Goal: Task Accomplishment & Management: Use online tool/utility

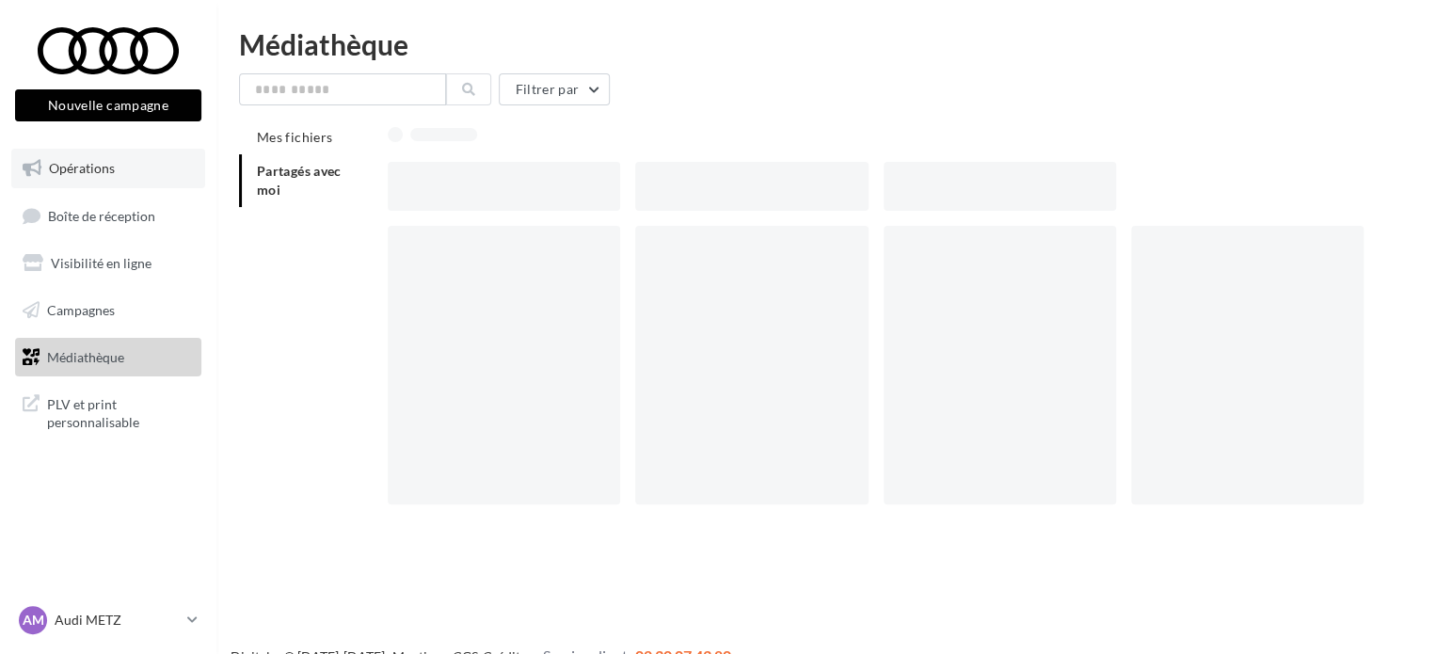
click at [98, 168] on span "Opérations" at bounding box center [82, 168] width 66 height 16
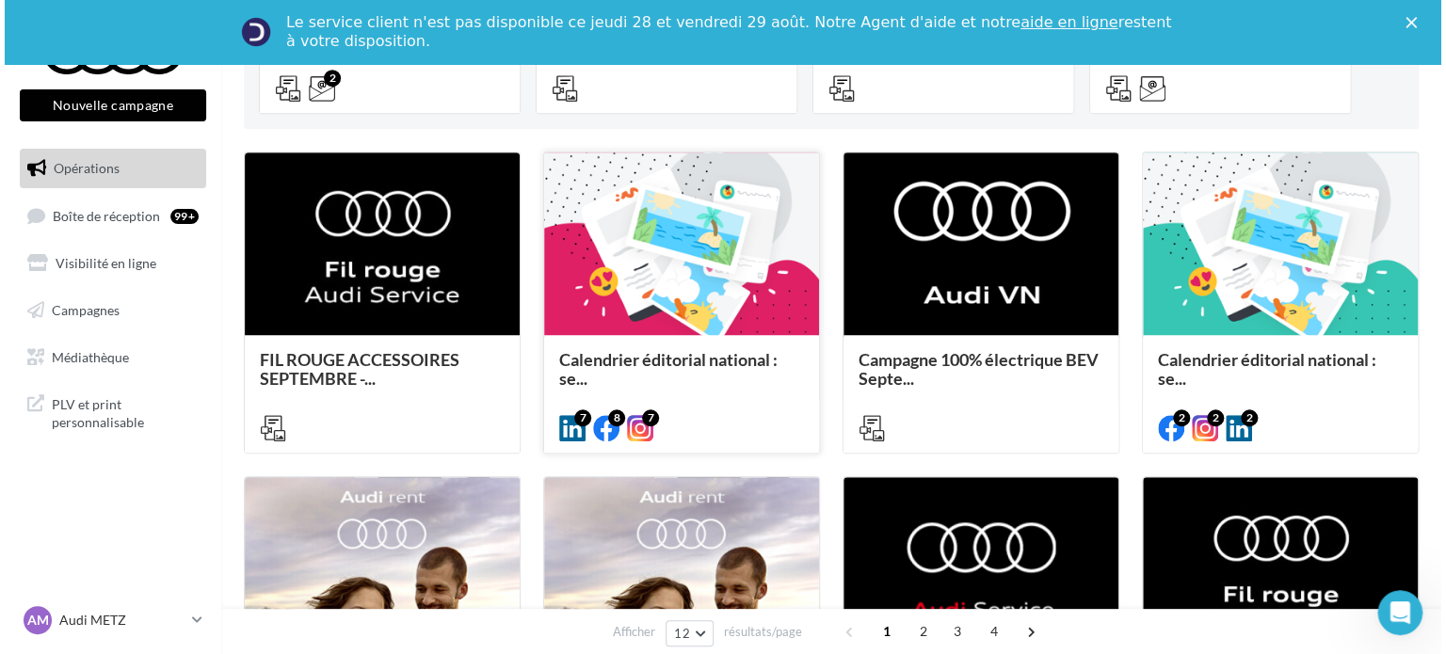
scroll to position [471, 0]
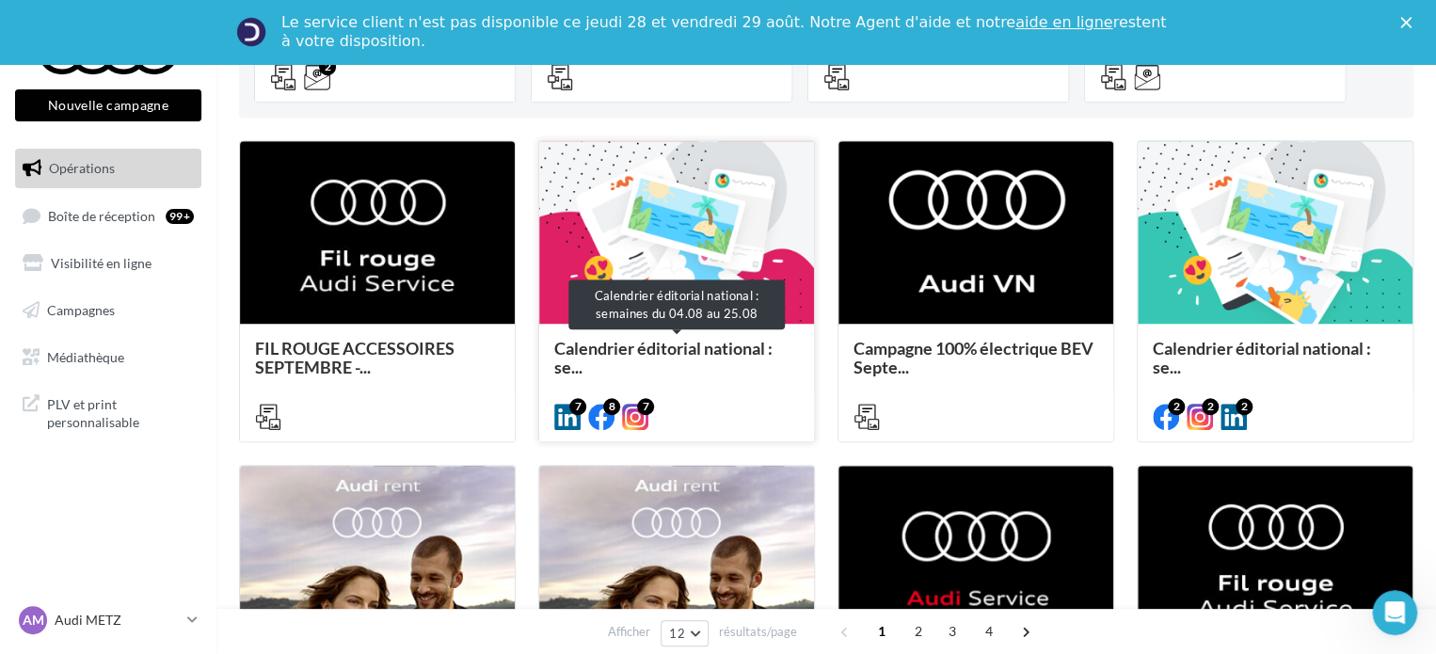
click at [679, 351] on span "Calendrier éditorial national : se..." at bounding box center [663, 358] width 218 height 40
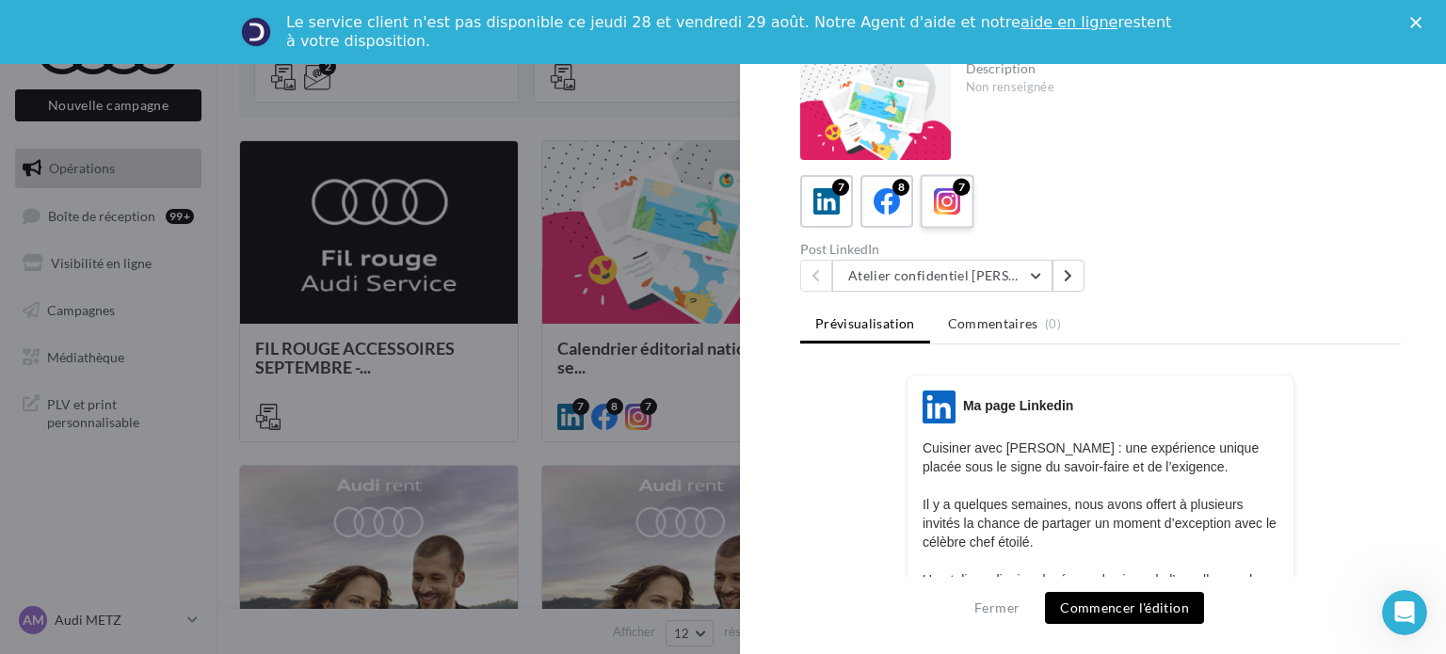
click at [976, 217] on div "7 8 7" at bounding box center [1100, 201] width 601 height 53
click at [967, 207] on label "7" at bounding box center [947, 201] width 54 height 54
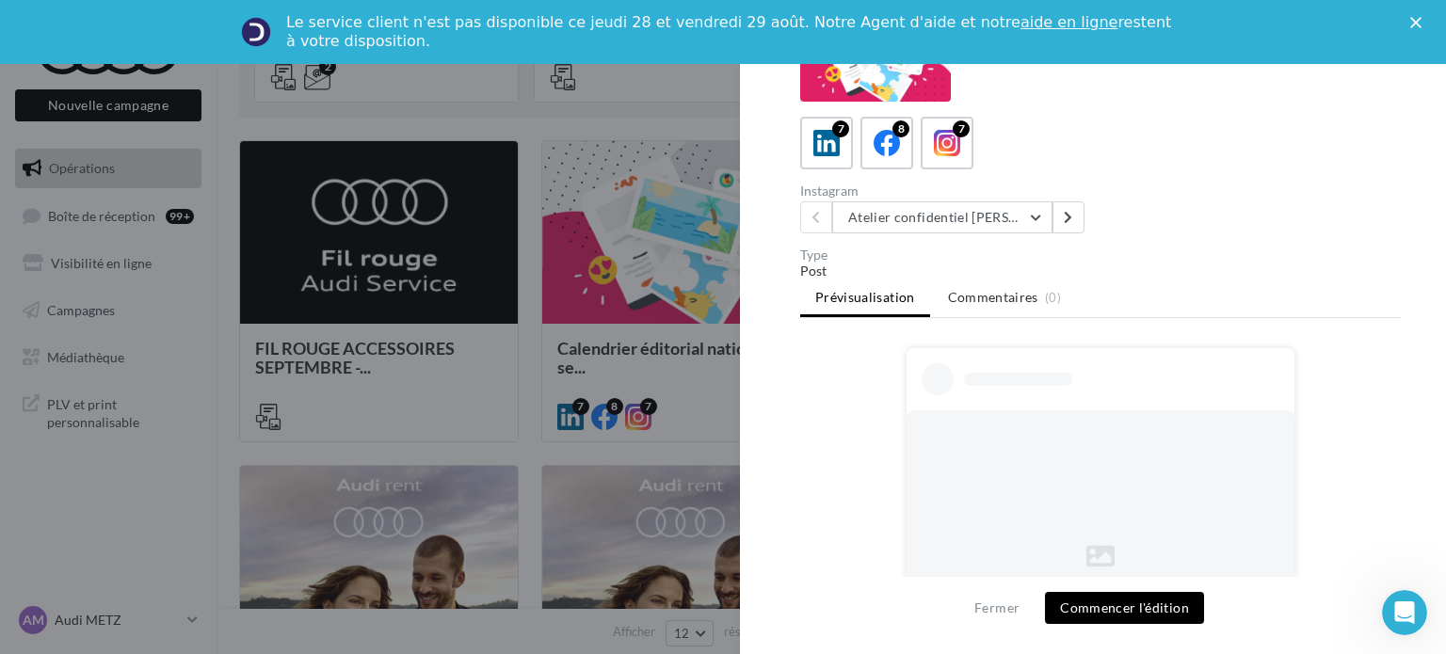
scroll to position [188, 0]
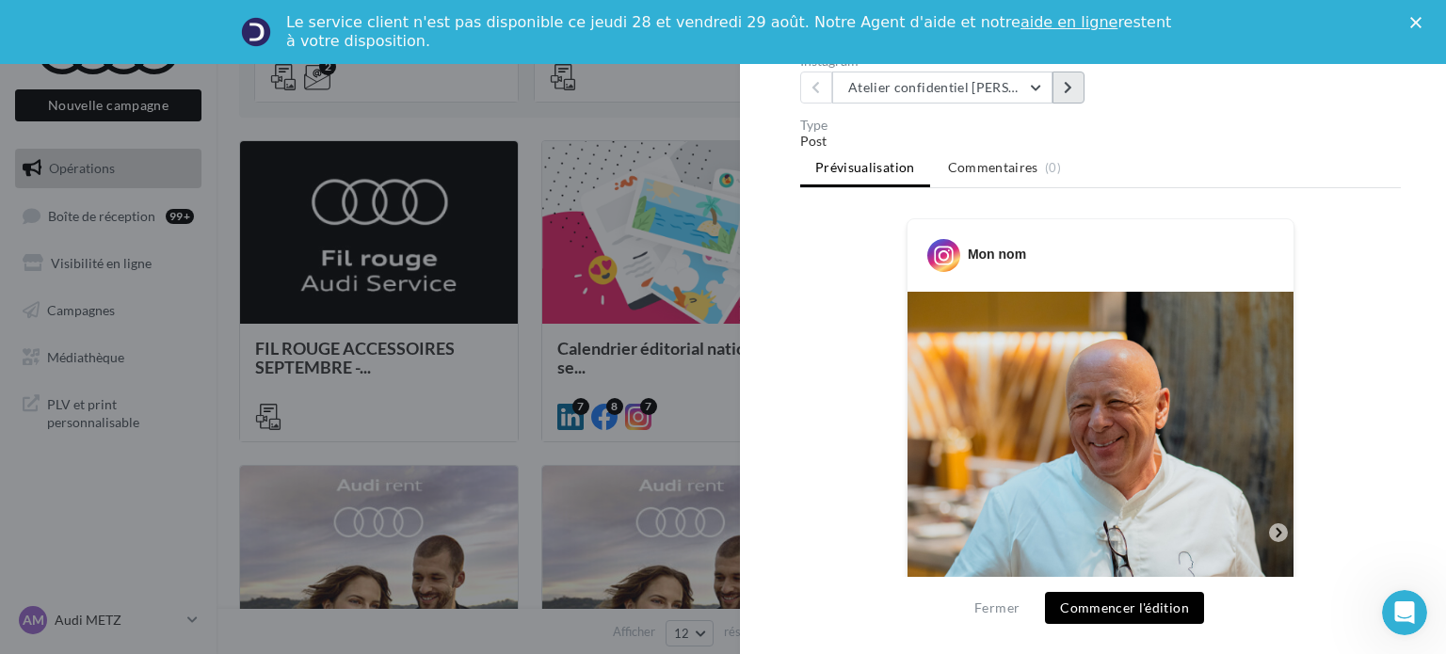
click at [1076, 95] on button at bounding box center [1068, 88] width 32 height 32
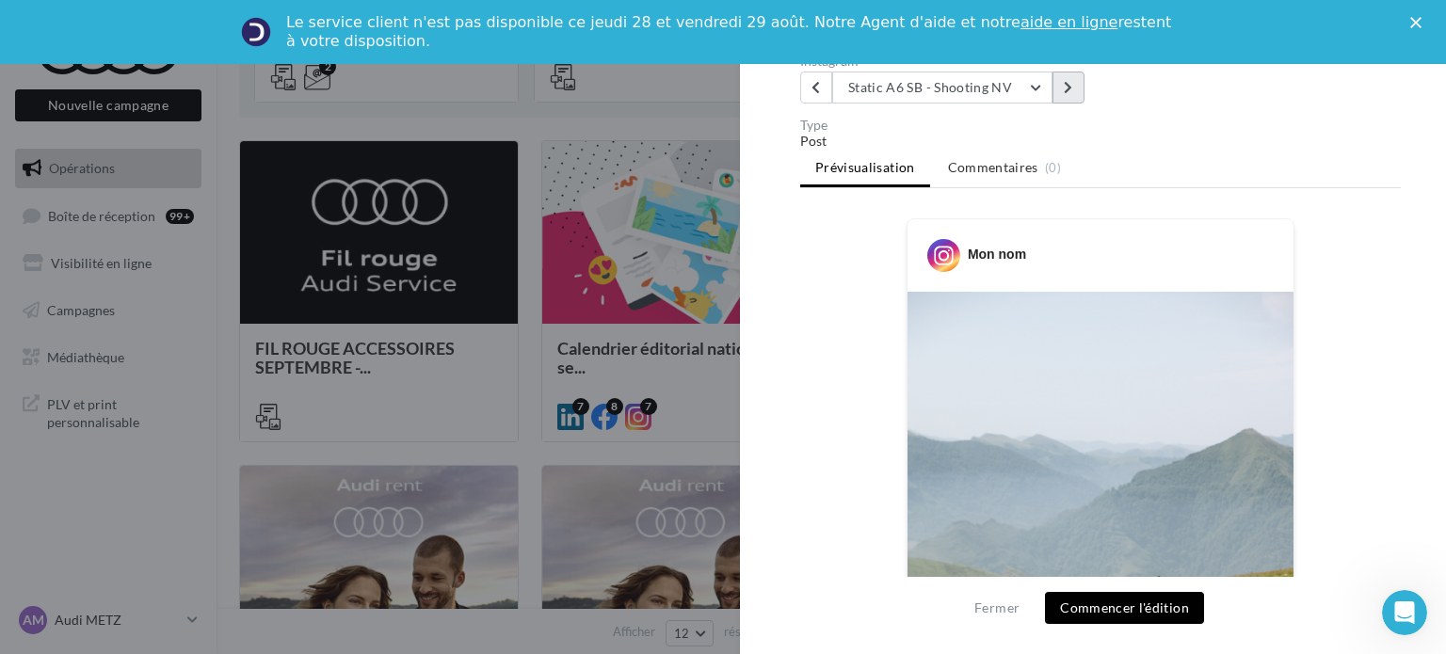
click at [1074, 78] on button at bounding box center [1068, 88] width 32 height 32
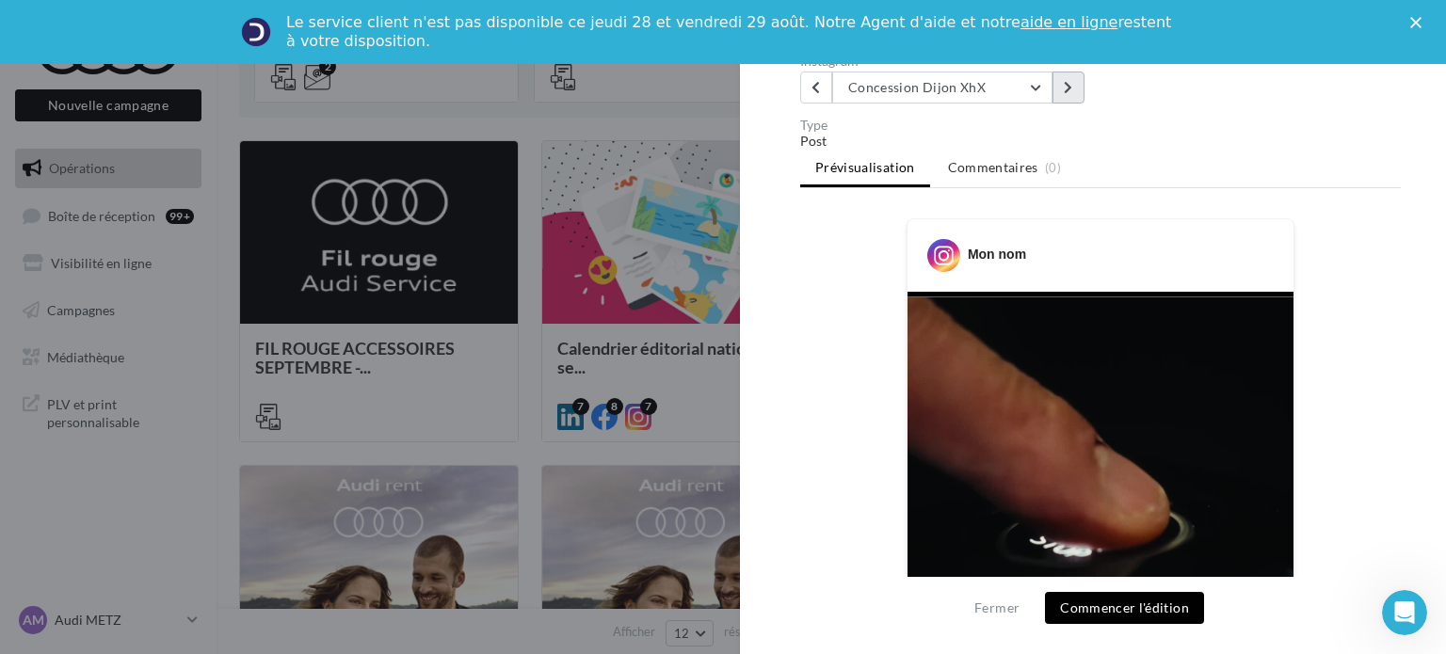
click at [1073, 86] on button at bounding box center [1068, 88] width 32 height 32
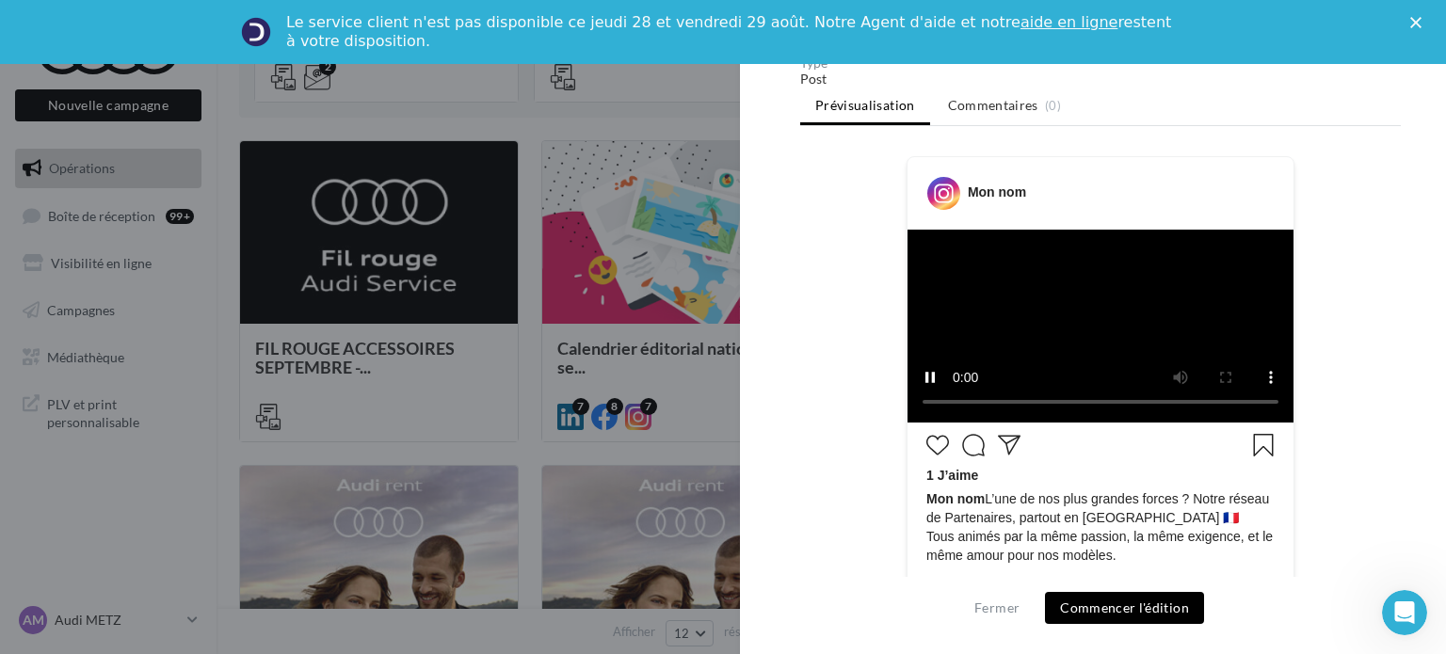
scroll to position [62, 0]
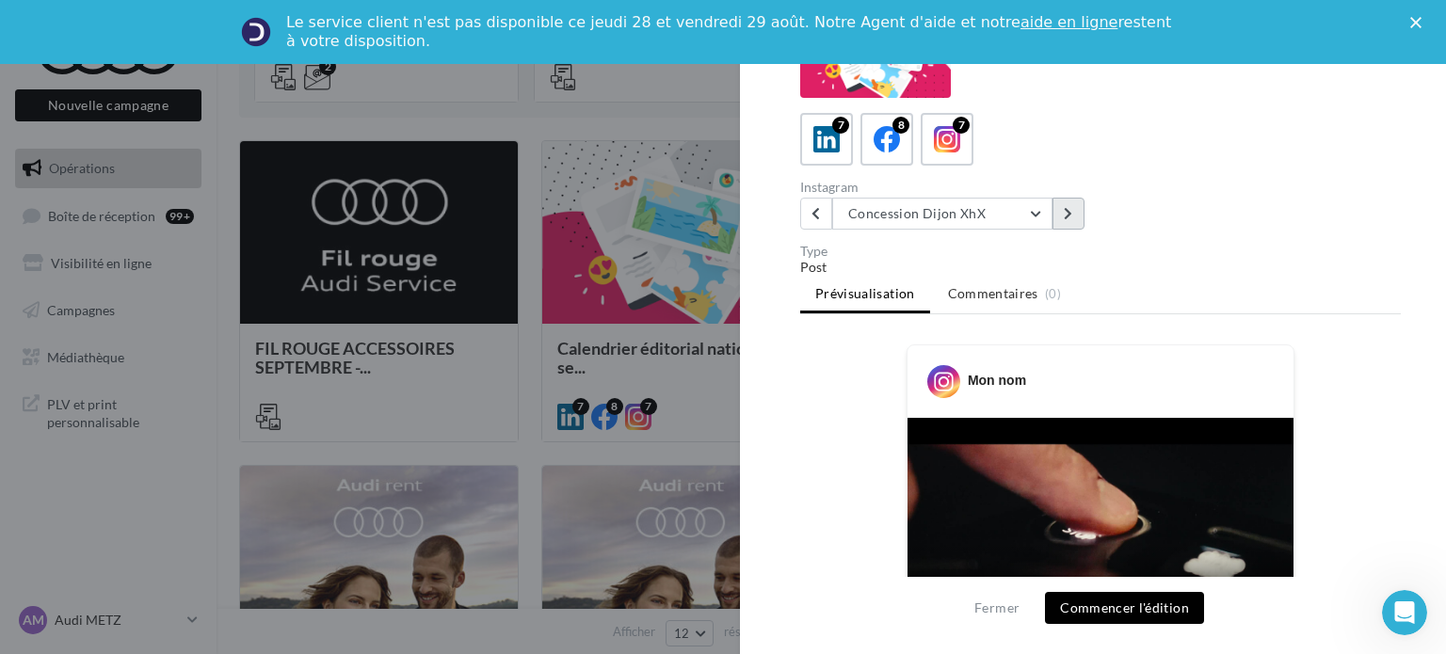
click at [1080, 207] on button at bounding box center [1068, 214] width 32 height 32
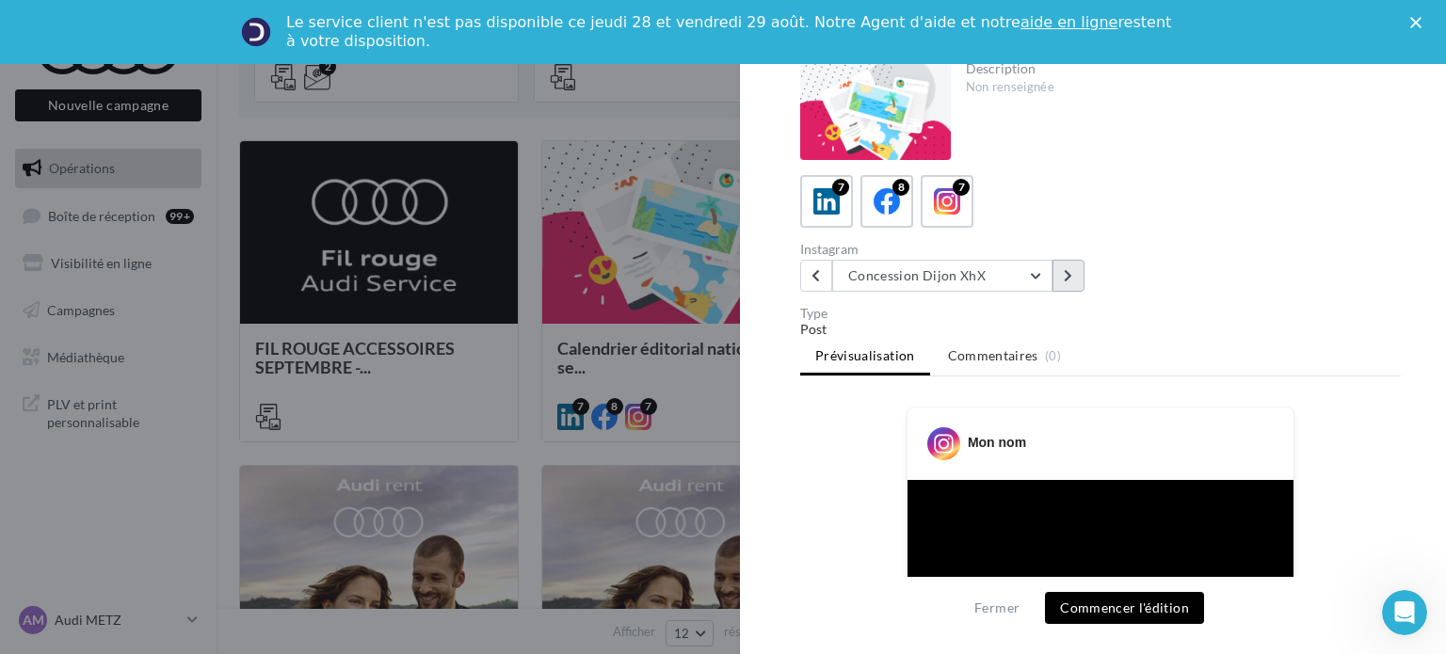
scroll to position [0, 0]
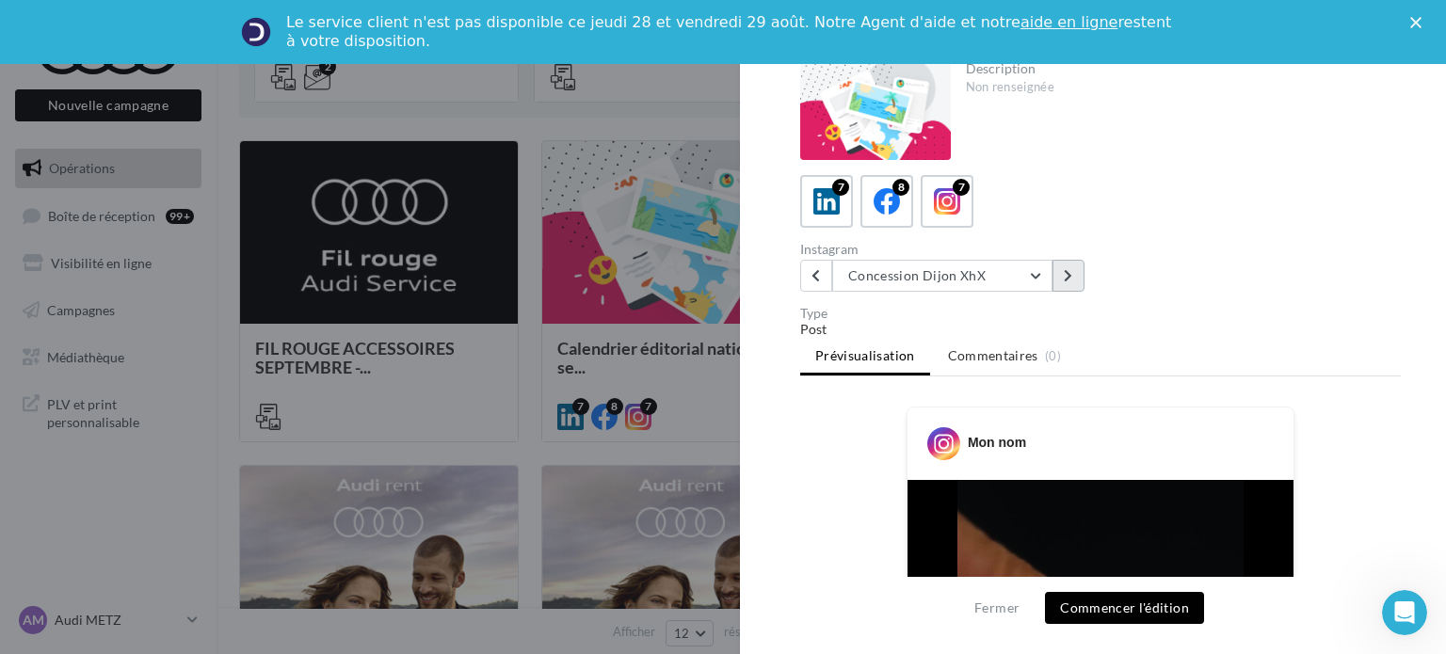
click at [1072, 278] on icon at bounding box center [1068, 275] width 8 height 13
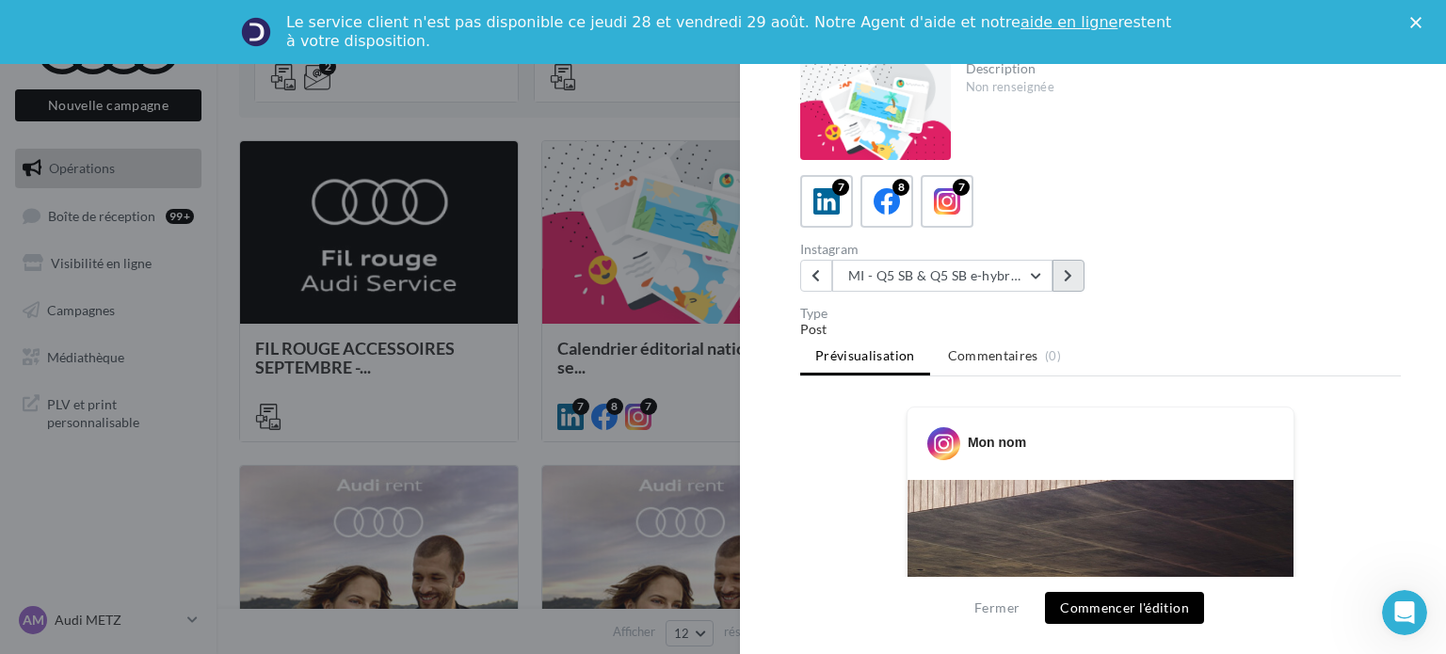
click at [1058, 275] on button at bounding box center [1068, 276] width 32 height 32
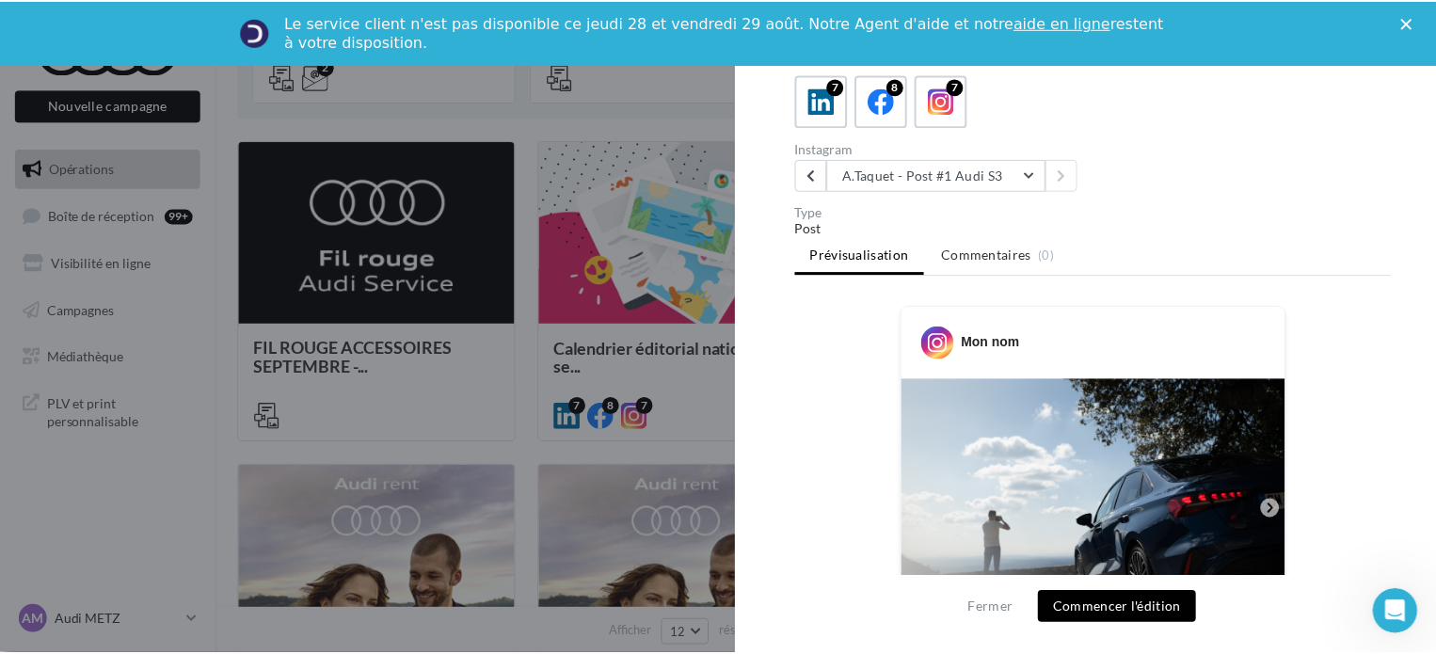
scroll to position [94, 0]
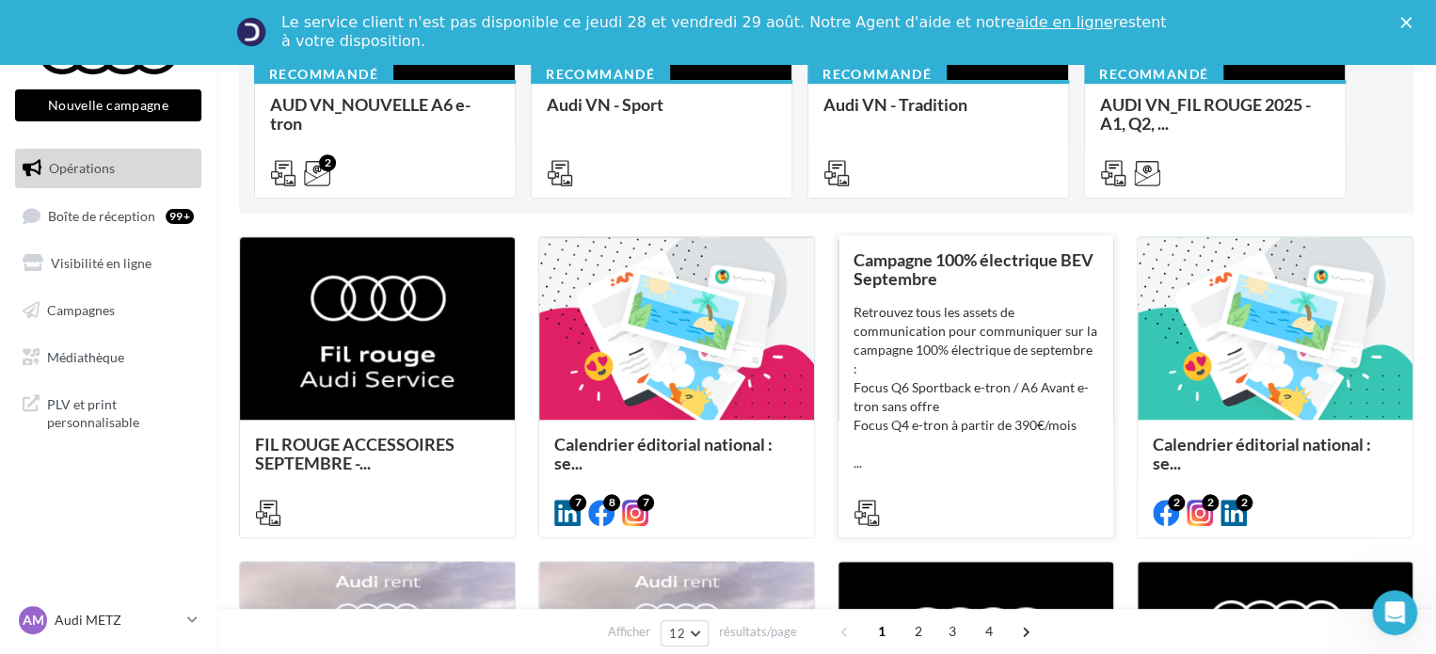
scroll to position [376, 0]
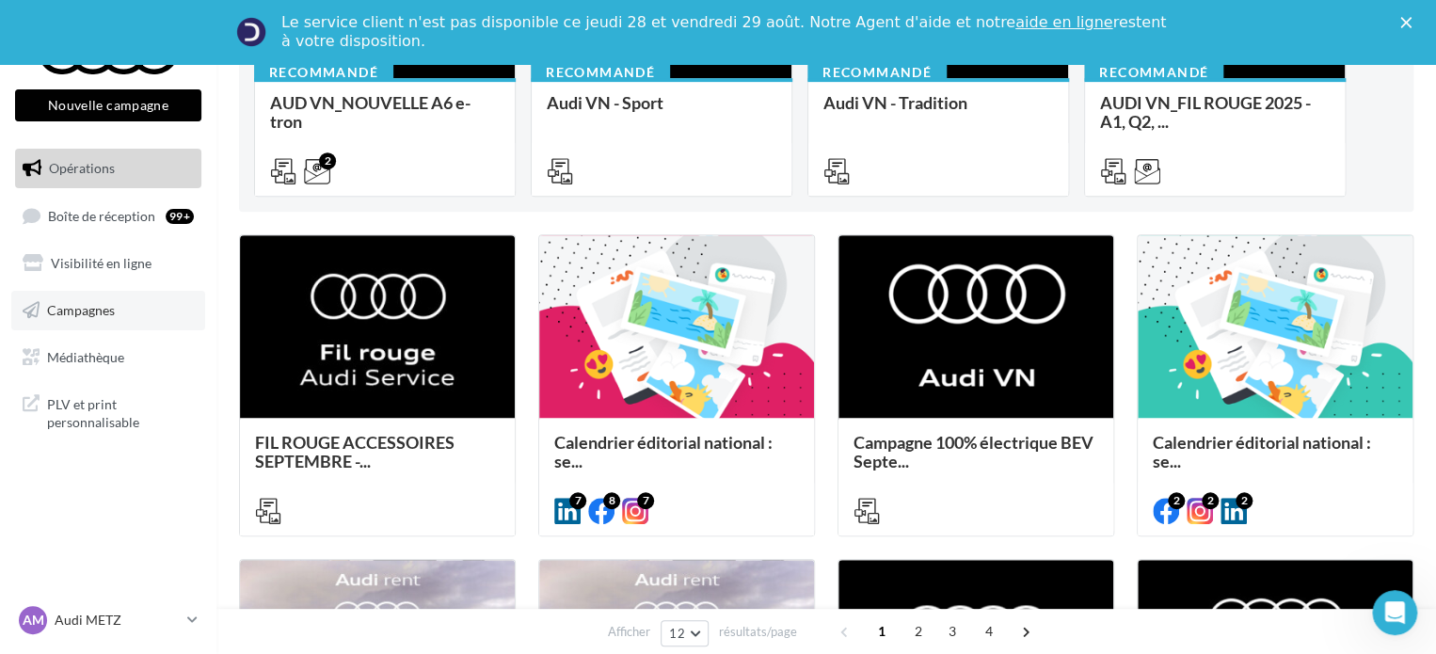
click at [113, 323] on link "Campagnes" at bounding box center [108, 311] width 194 height 40
